Goal: Information Seeking & Learning: Learn about a topic

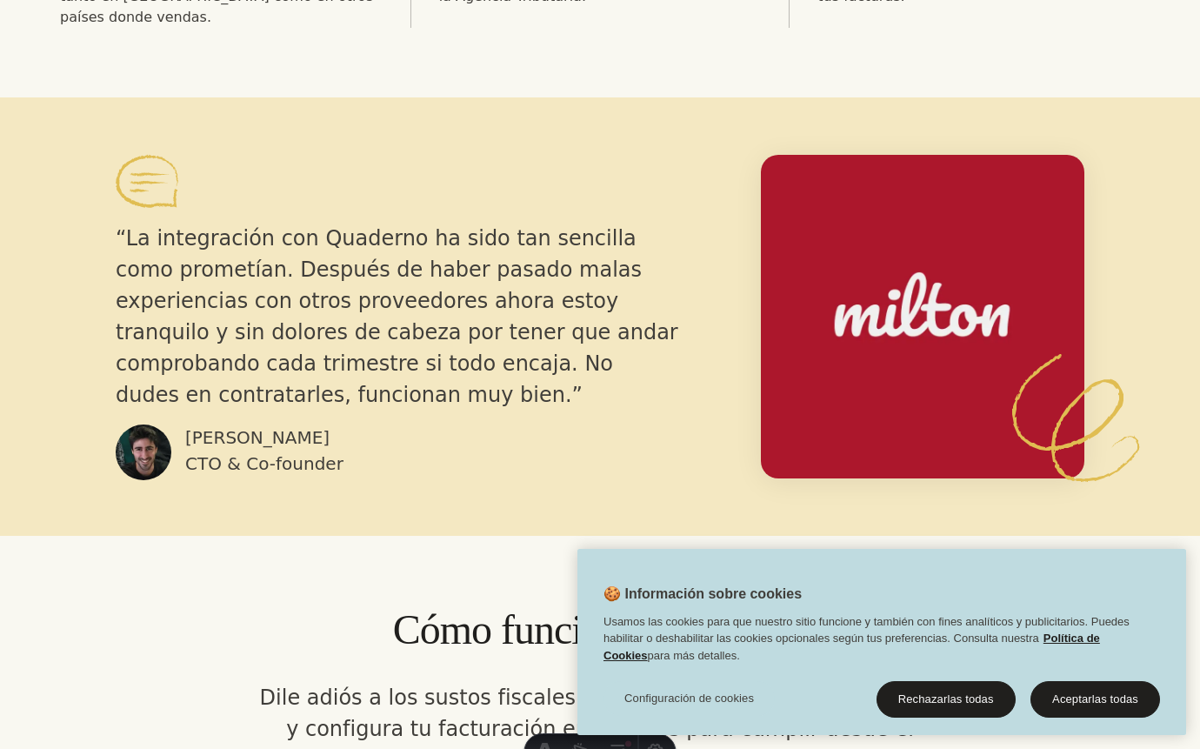
scroll to position [1073, 0]
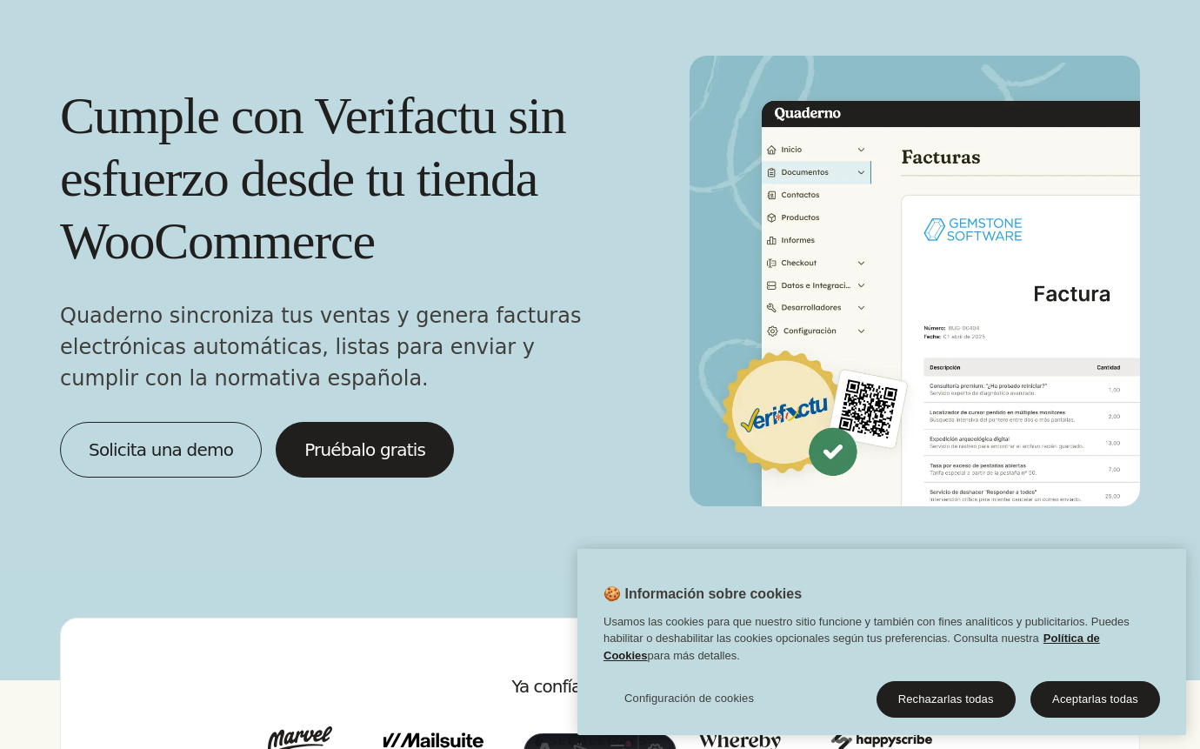
scroll to position [1073, 0]
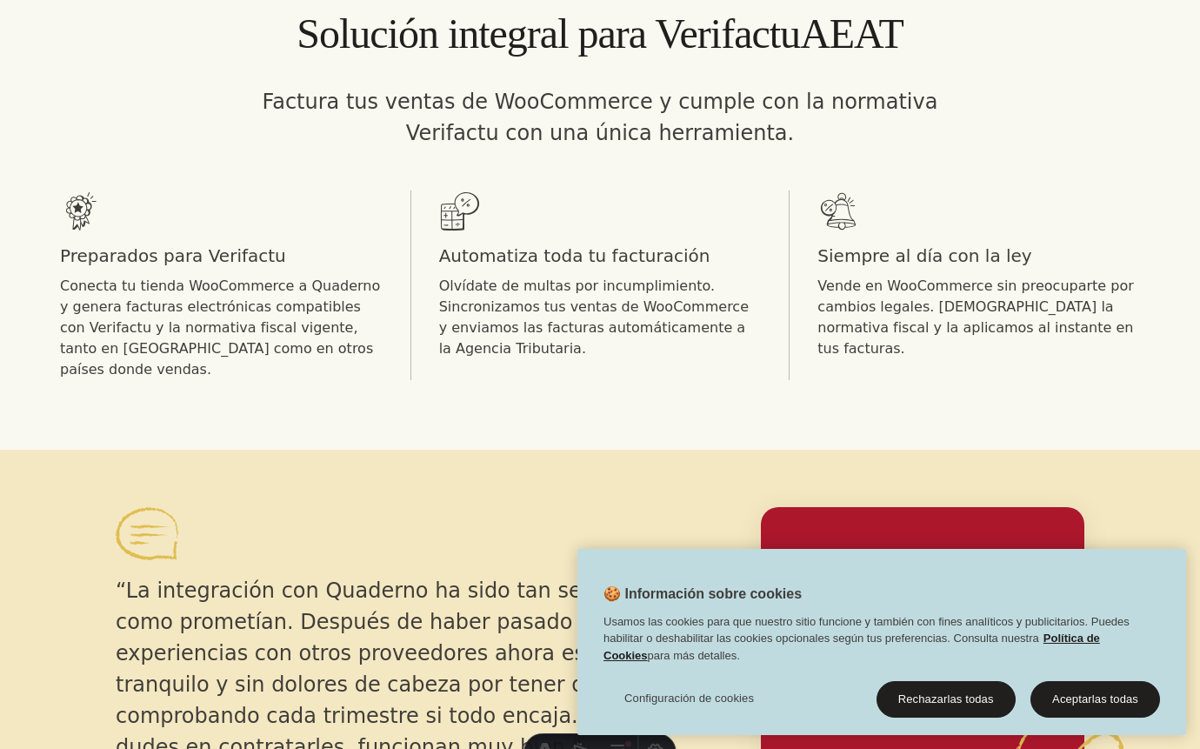
scroll to position [937, 0]
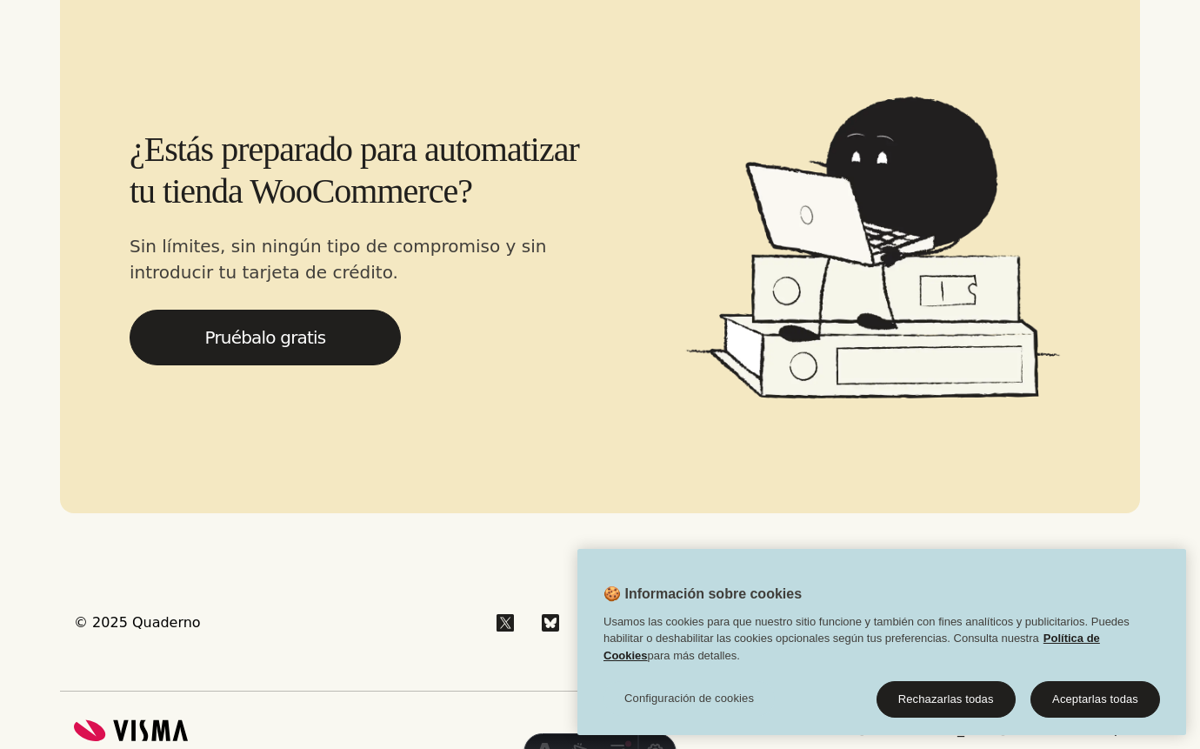
scroll to position [6091, 0]
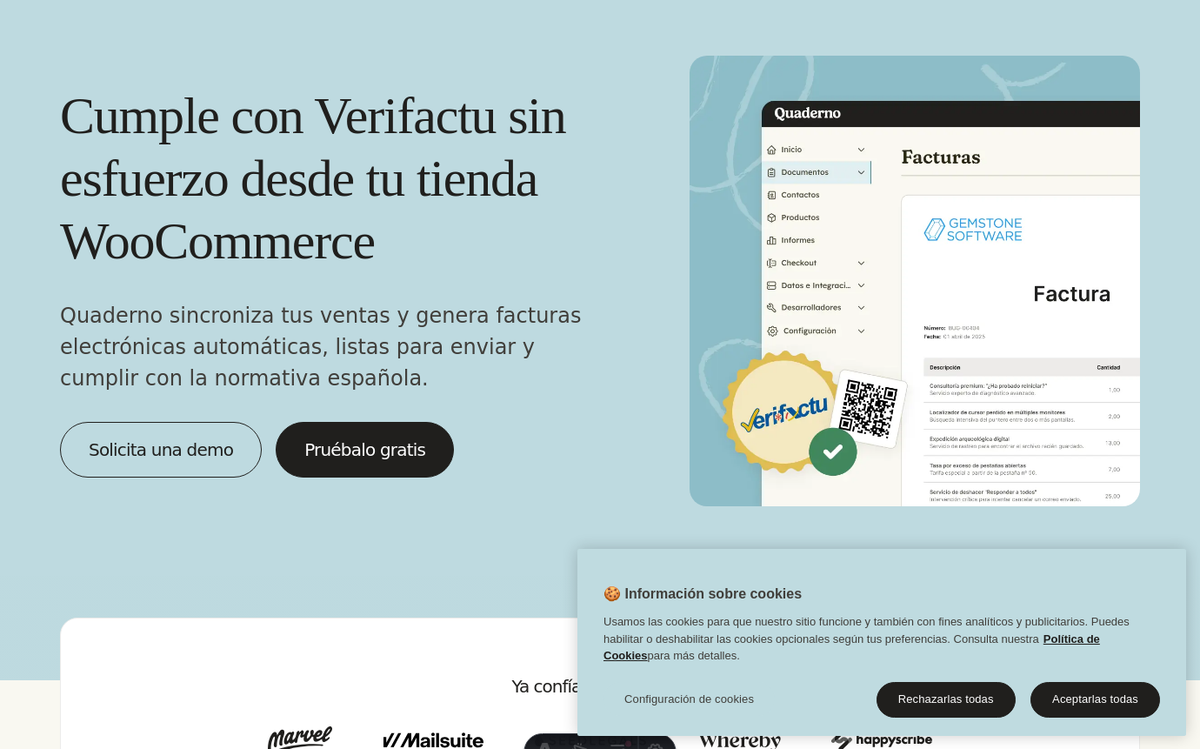
scroll to position [5530, 0]
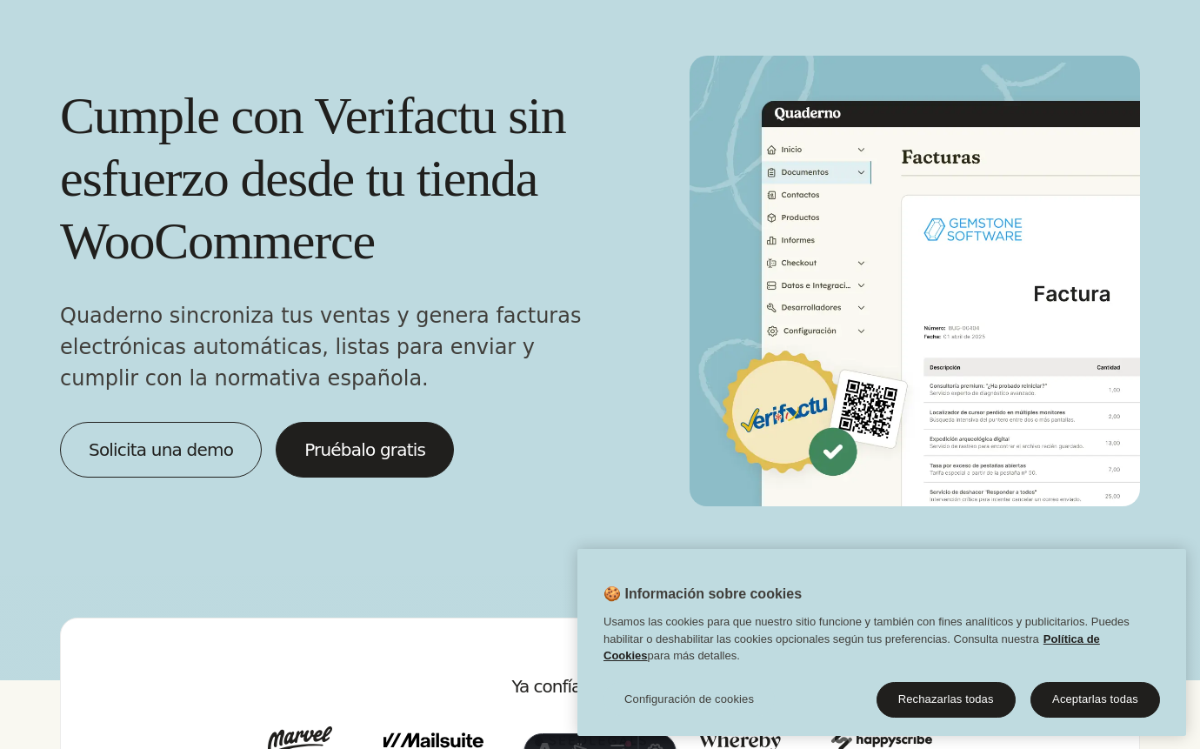
scroll to position [5530, 0]
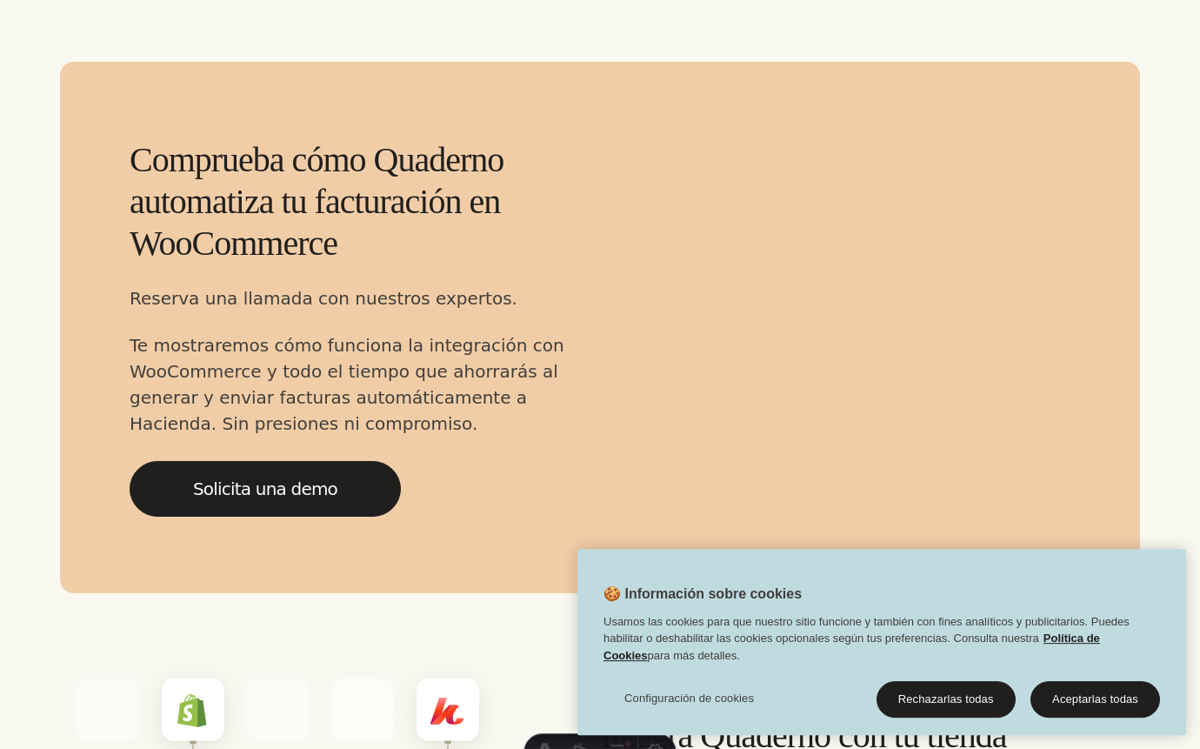
scroll to position [3481, 0]
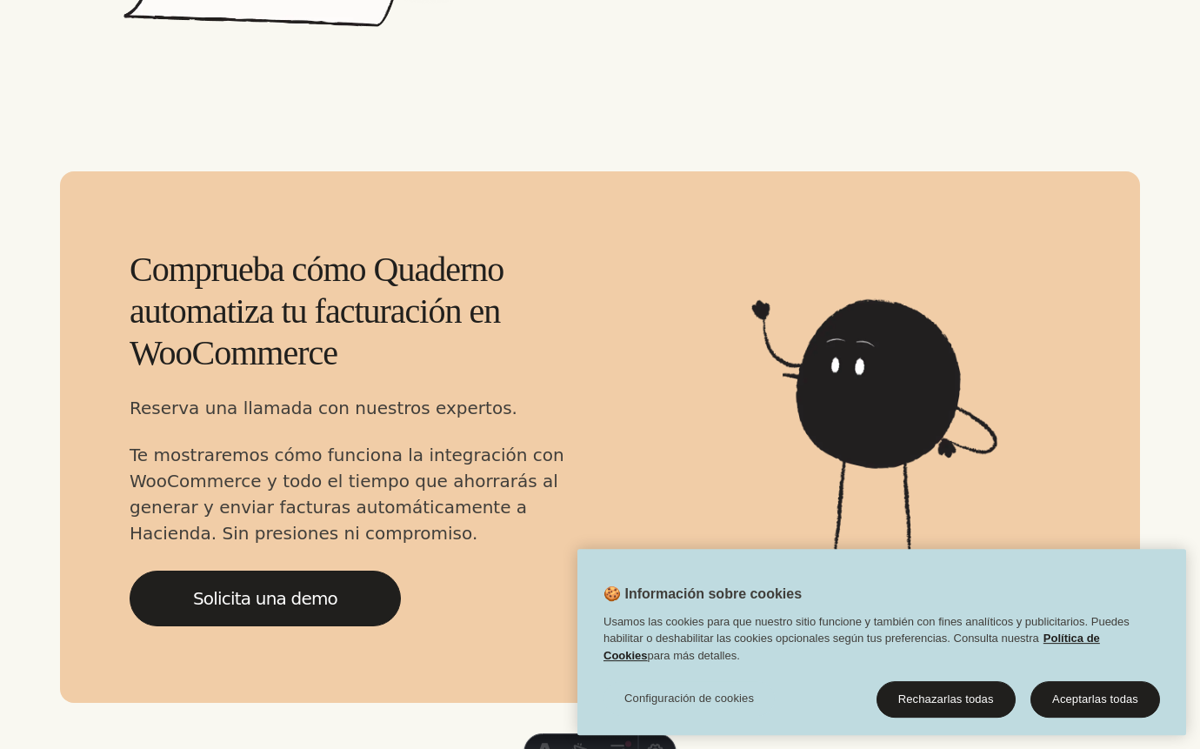
click at [54, 568] on main "Ya confían en nosotros Solución integral para Verifactu AEAT Factura tus ventas…" at bounding box center [600, 106] width 1200 height 6022
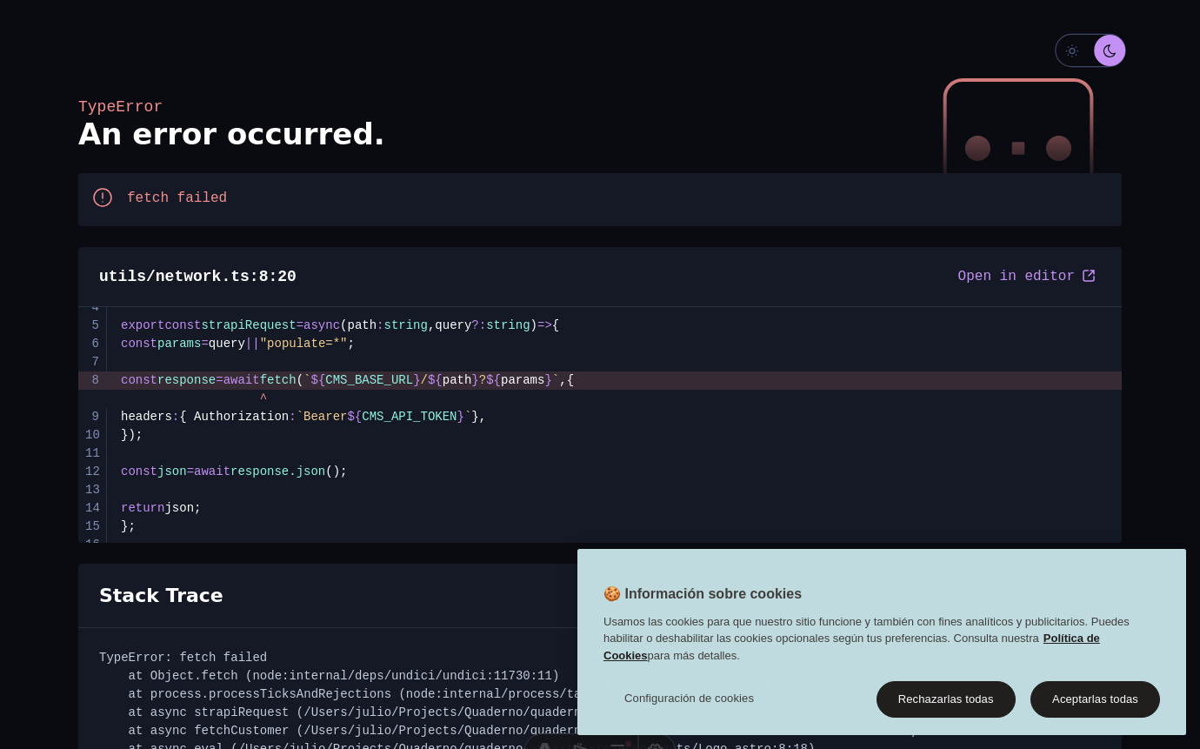
scroll to position [3480, 0]
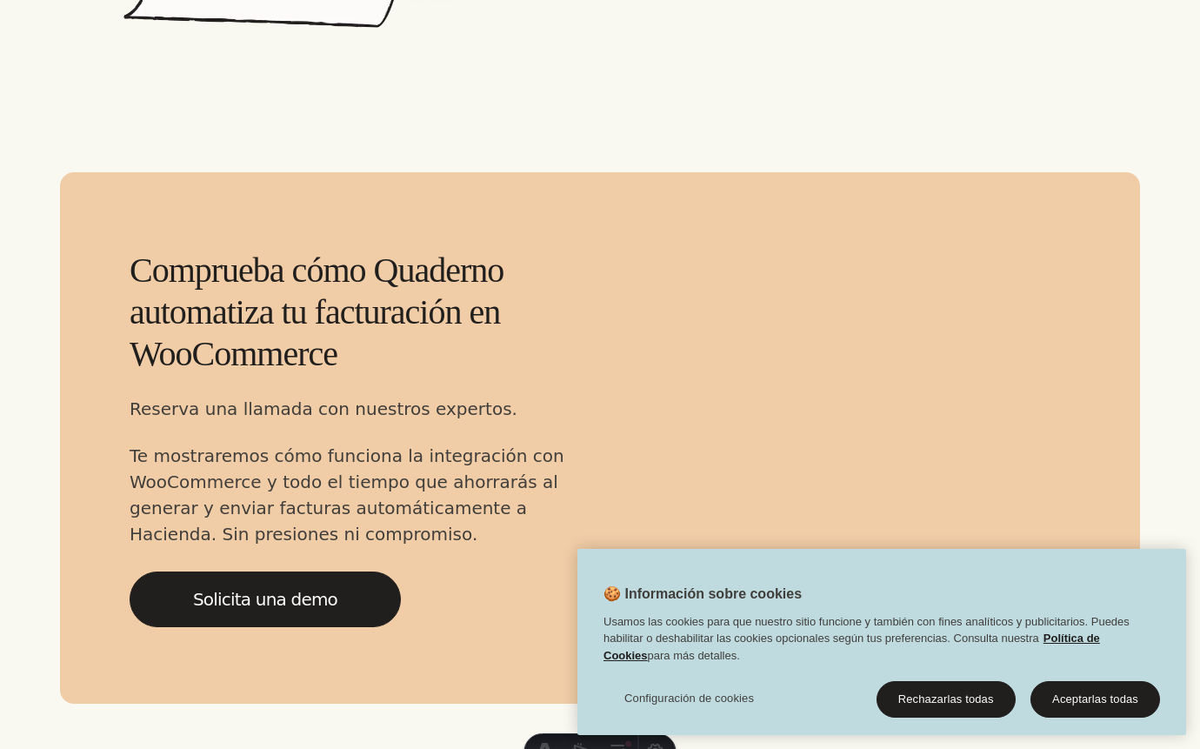
scroll to position [3480, 0]
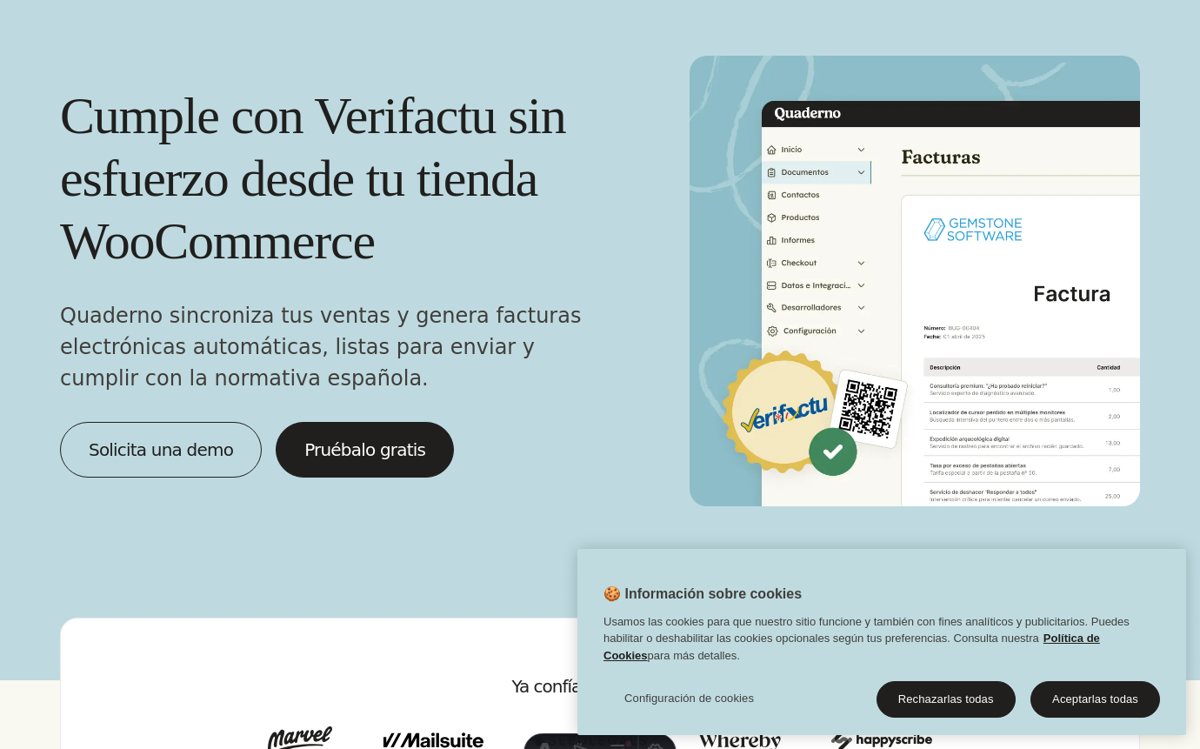
scroll to position [3480, 0]
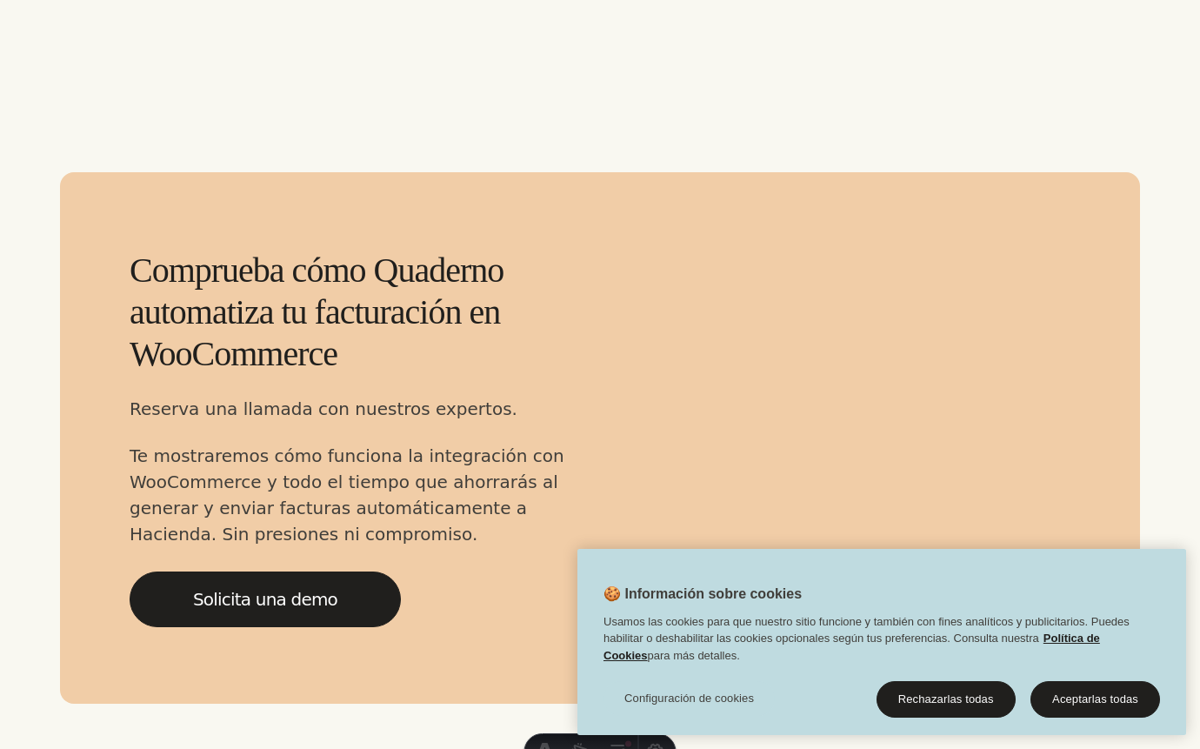
scroll to position [3480, 0]
